Goal: Entertainment & Leisure: Consume media (video, audio)

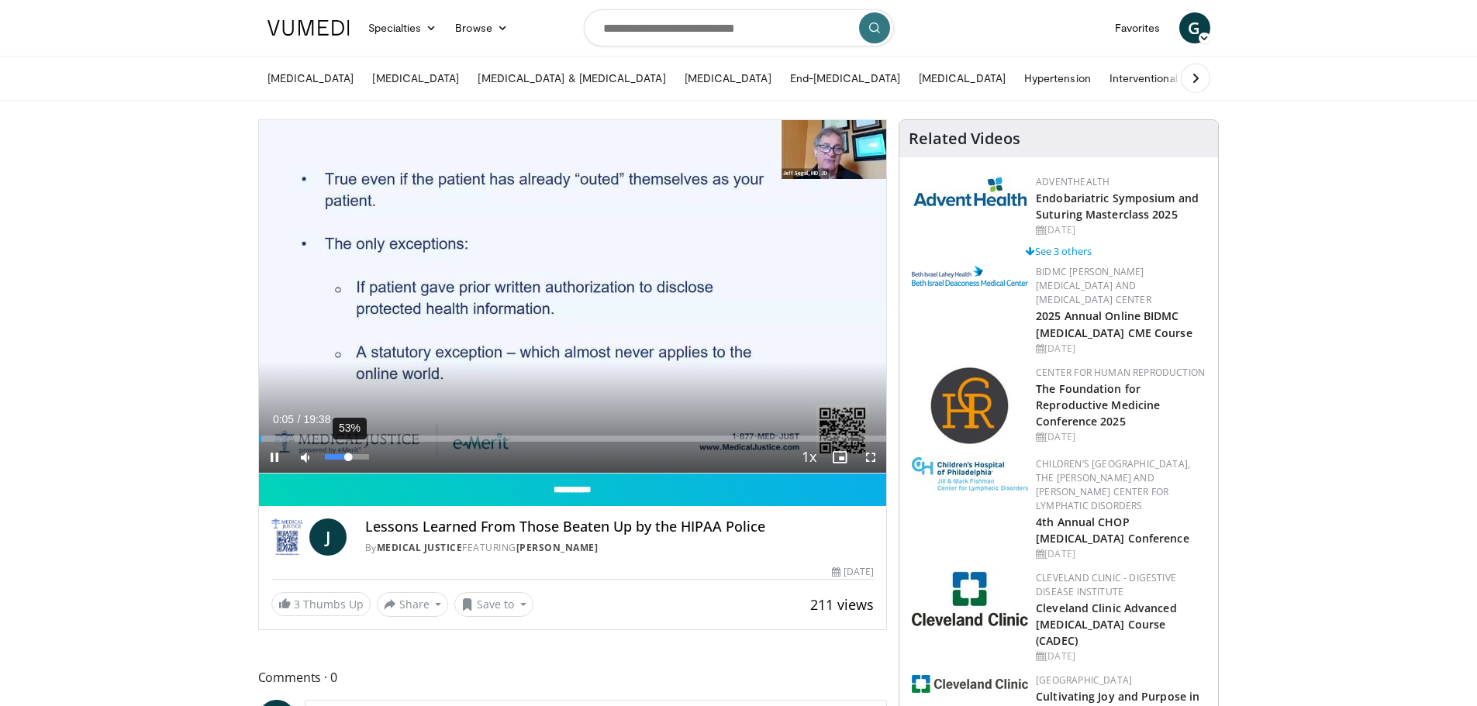
drag, startPoint x: 321, startPoint y: 454, endPoint x: 349, endPoint y: 453, distance: 27.9
click at [349, 454] on div "Volume Level" at bounding box center [337, 456] width 24 height 5
click at [270, 453] on span "Video Player" at bounding box center [274, 457] width 31 height 31
click at [269, 456] on span "Video Player" at bounding box center [274, 457] width 31 height 31
drag, startPoint x: 272, startPoint y: 438, endPoint x: 249, endPoint y: 436, distance: 23.3
